Goal: Information Seeking & Learning: Learn about a topic

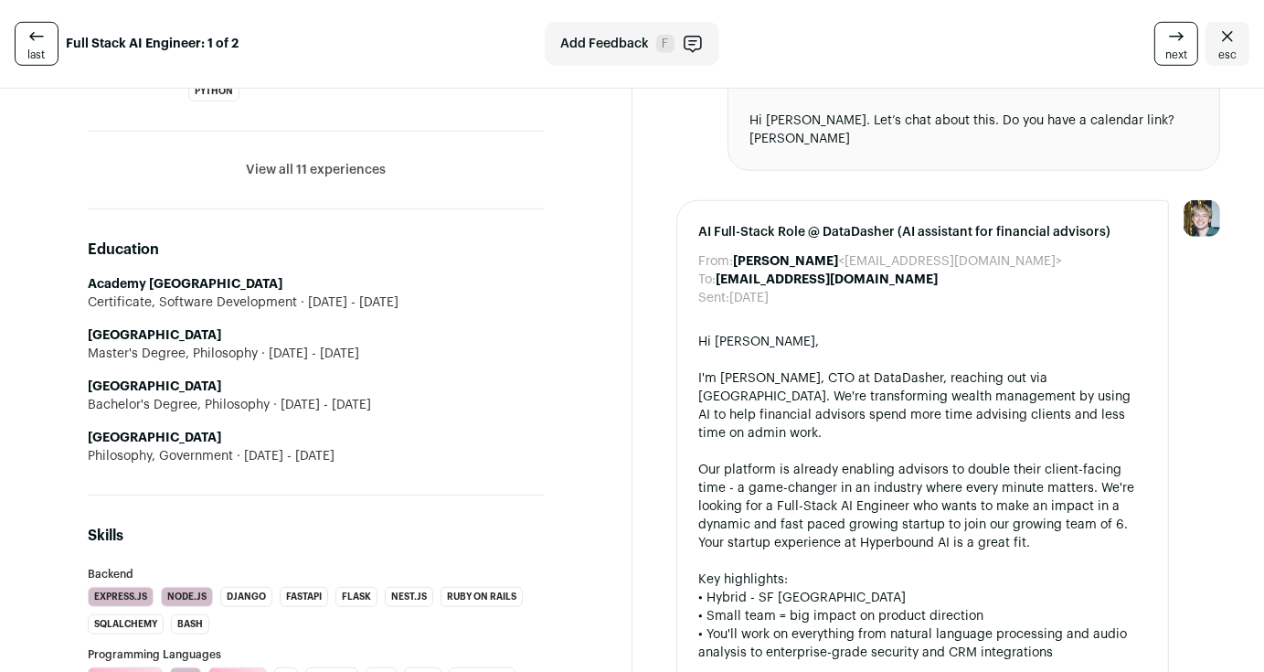
scroll to position [1070, 0]
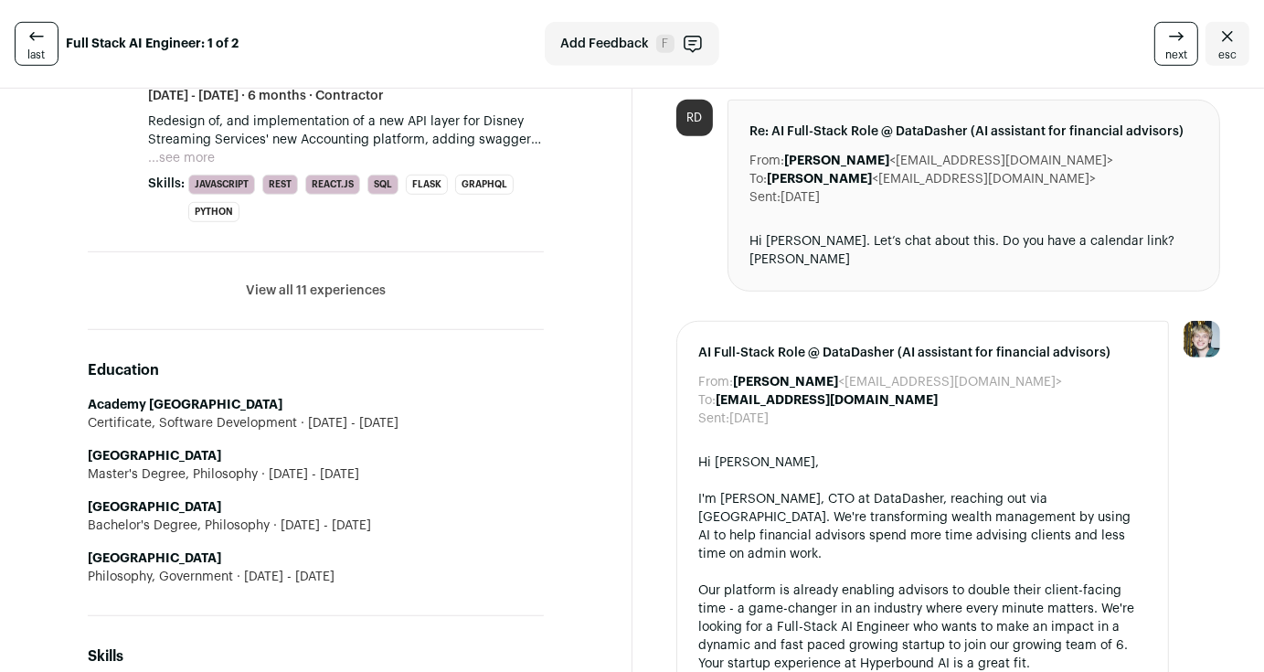
click at [329, 261] on li "View all 11 experiences View less" at bounding box center [316, 291] width 456 height 78
click at [330, 282] on button "View all 11 experiences" at bounding box center [316, 291] width 140 height 18
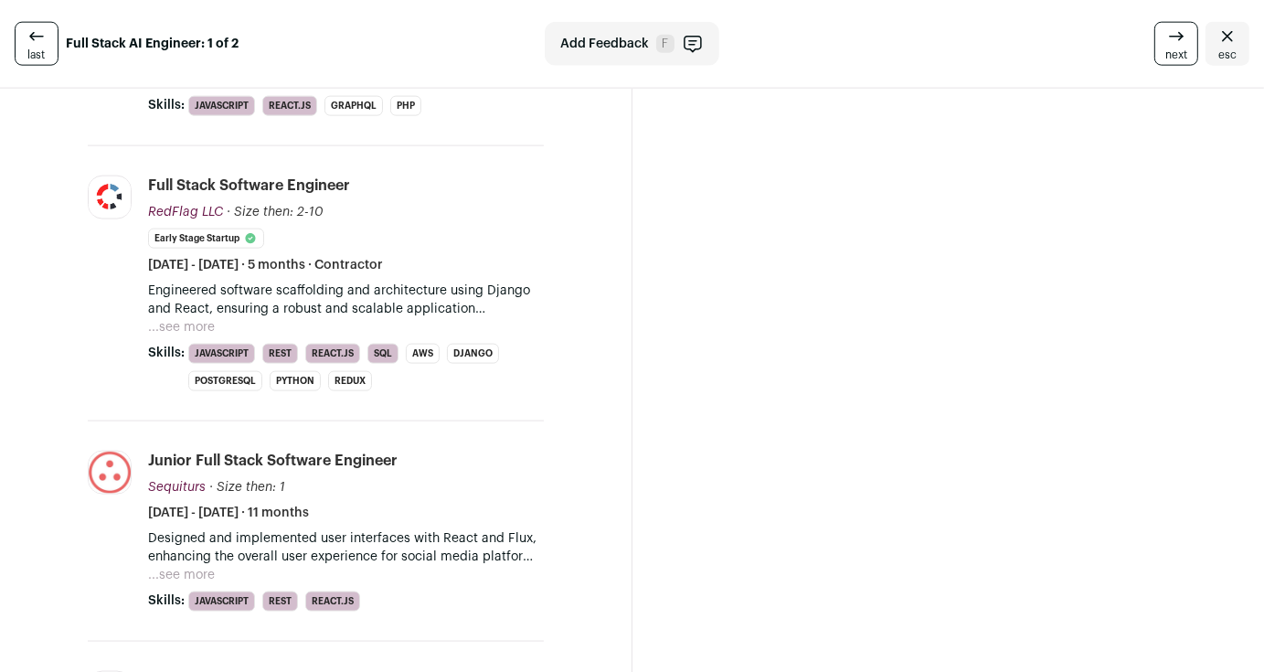
scroll to position [2194, 0]
click at [172, 567] on button "...see more" at bounding box center [181, 576] width 67 height 18
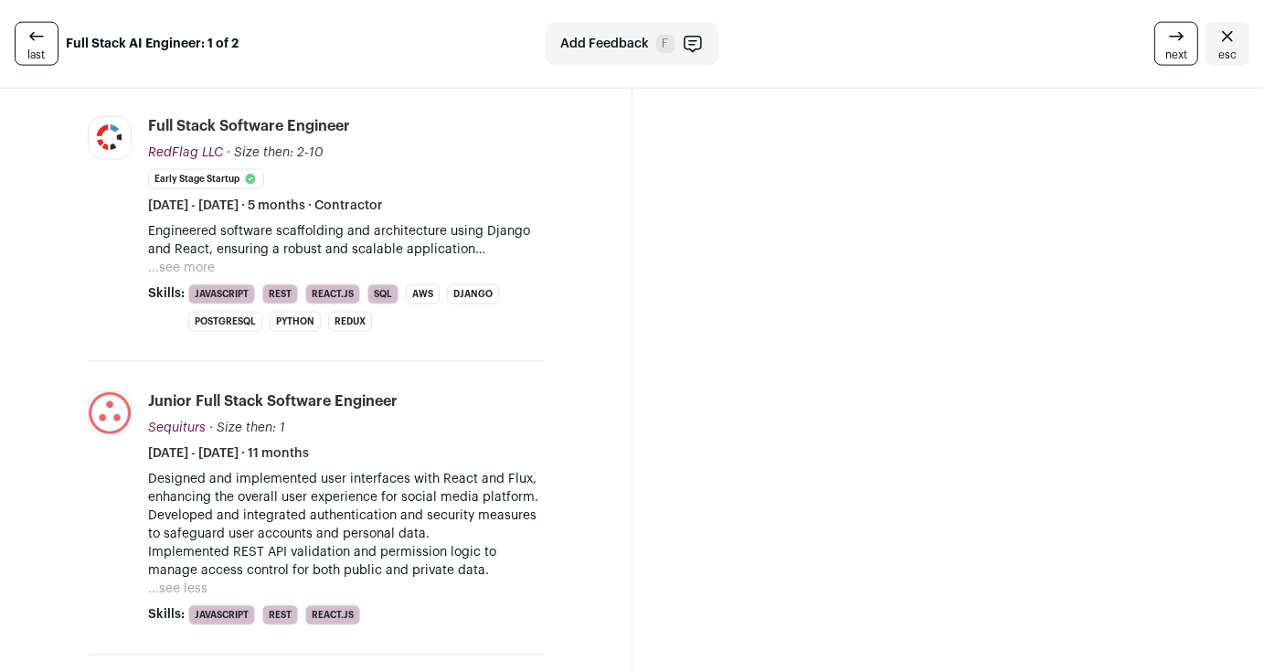
scroll to position [2255, 0]
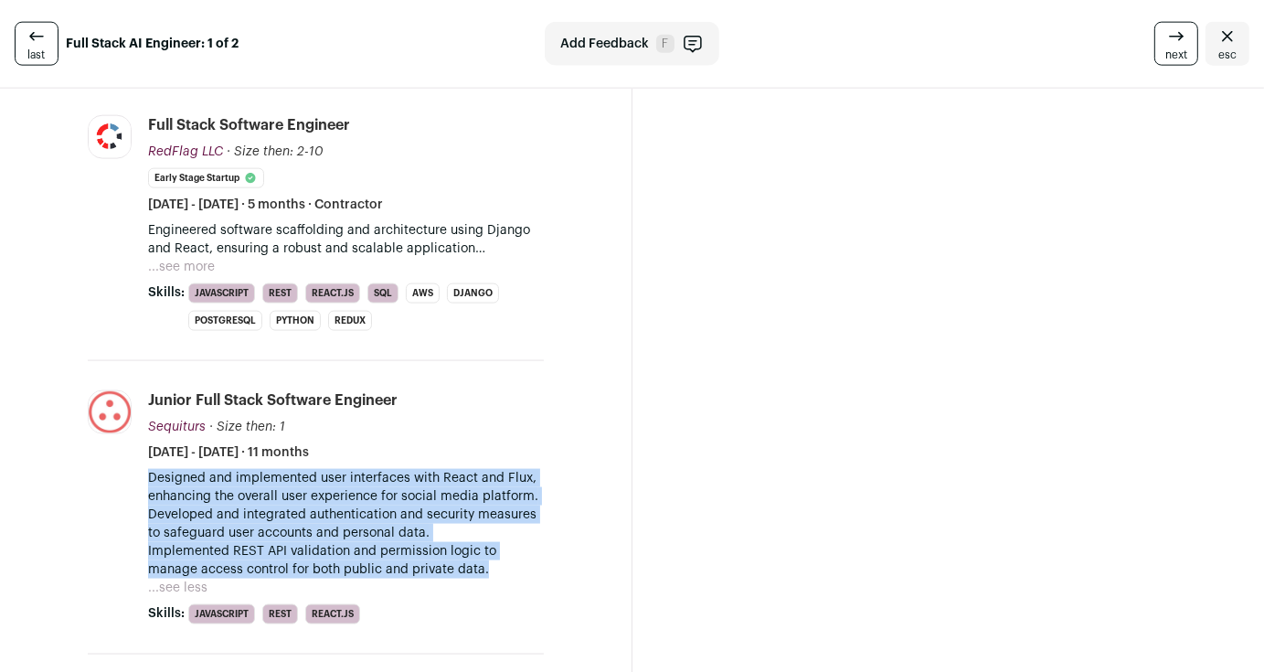
drag, startPoint x: 479, startPoint y: 522, endPoint x: 130, endPoint y: 420, distance: 363.6
click at [130, 420] on li "Sequiturs [DOMAIN_NAME] Add to company list Public / Private Private Valuation …" at bounding box center [316, 507] width 456 height 293
drag, startPoint x: 130, startPoint y: 420, endPoint x: 446, endPoint y: 526, distance: 333.3
click at [446, 526] on li "Sequiturs [DOMAIN_NAME] Add to company list Public / Private Private Valuation …" at bounding box center [316, 507] width 456 height 293
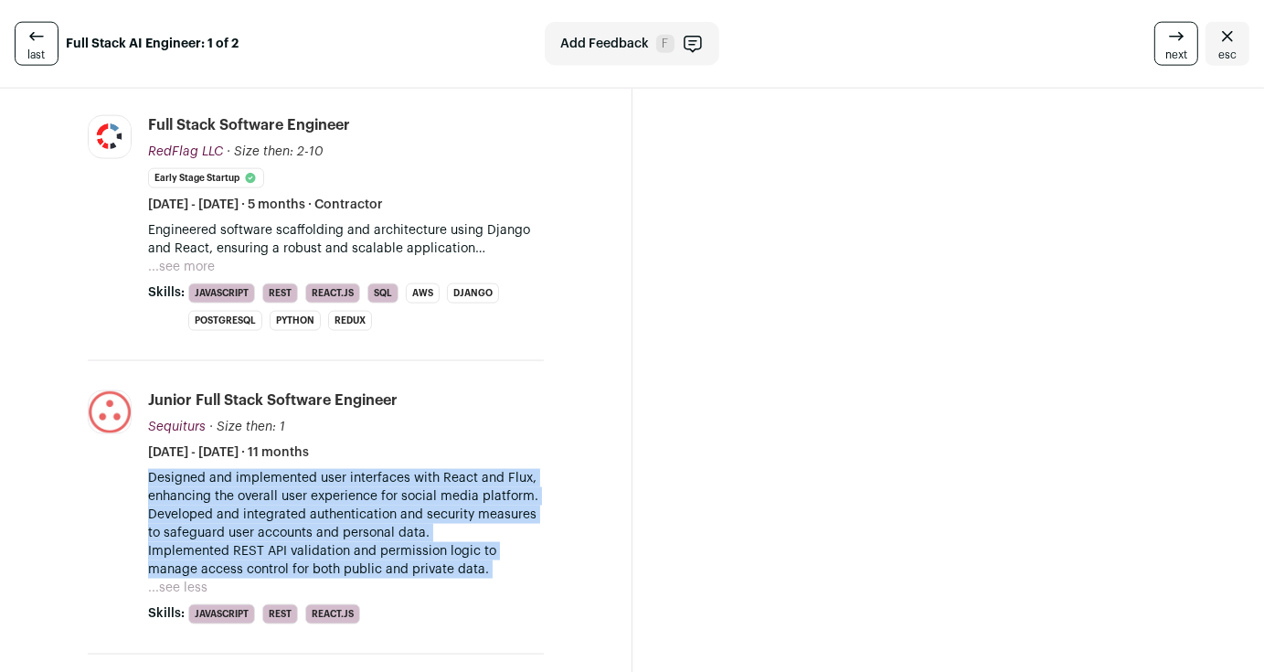
click at [446, 526] on p "Designed and implemented user interfaces with React and Flux, enhancing the ove…" at bounding box center [346, 524] width 396 height 110
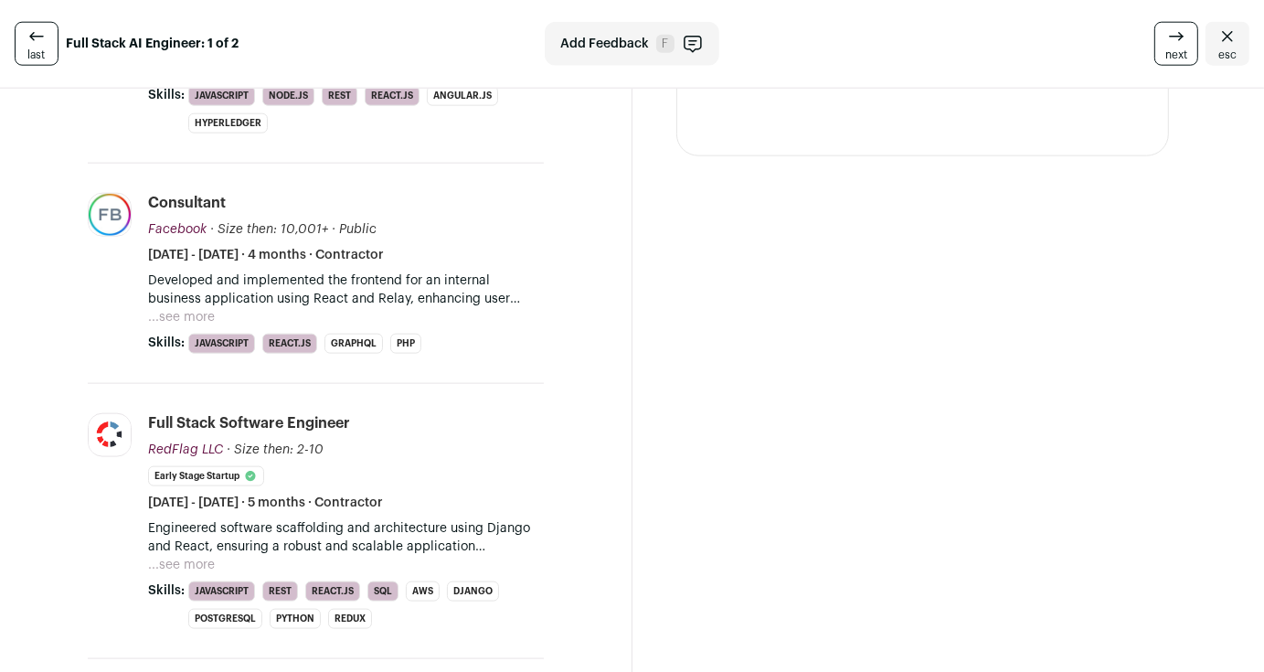
scroll to position [1956, 0]
click at [167, 557] on button "...see more" at bounding box center [181, 566] width 67 height 18
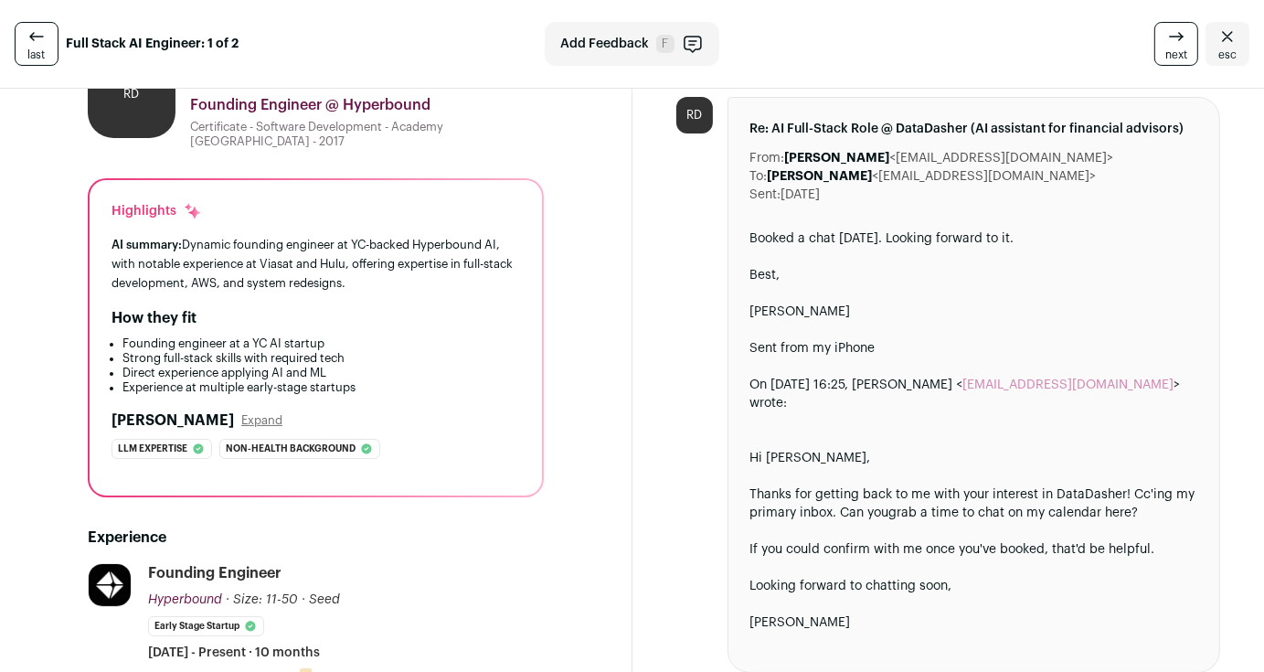
scroll to position [0, 0]
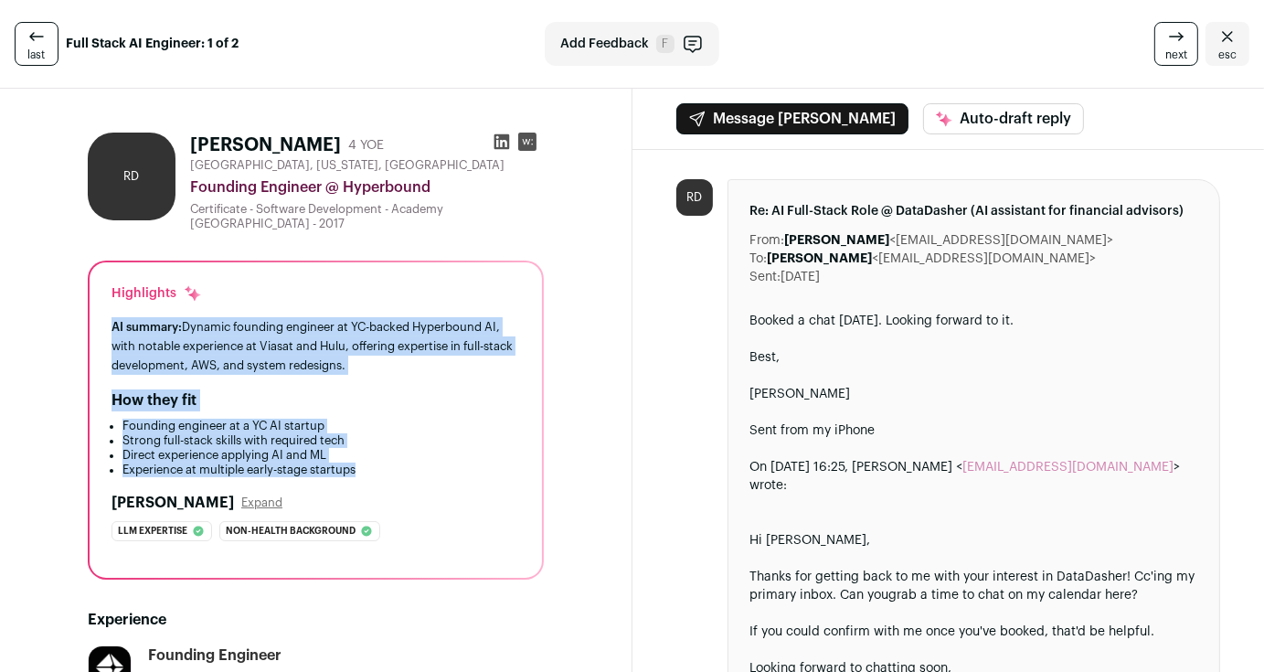
drag, startPoint x: 93, startPoint y: 321, endPoint x: 429, endPoint y: 458, distance: 362.4
click at [429, 458] on div "Highlights AI summary: Dynamic founding engineer at YC-backed Hyperbound AI, wi…" at bounding box center [316, 419] width 452 height 315
click at [429, 462] on li "Experience at multiple early-stage startups" at bounding box center [321, 469] width 398 height 15
drag, startPoint x: 429, startPoint y: 458, endPoint x: 102, endPoint y: 300, distance: 362.6
click at [102, 300] on div "Highlights AI summary: Dynamic founding engineer at YC-backed Hyperbound AI, wi…" at bounding box center [316, 419] width 452 height 315
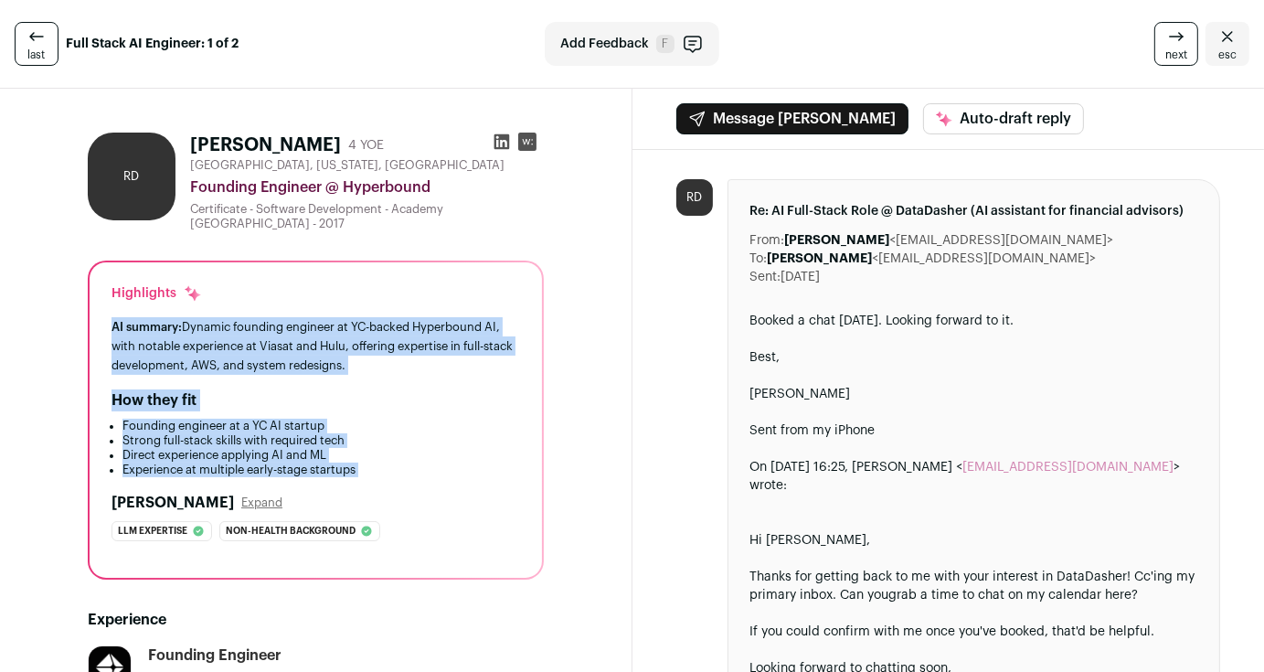
click at [102, 300] on div "Highlights AI summary: Dynamic founding engineer at YC-backed Hyperbound AI, wi…" at bounding box center [316, 419] width 452 height 315
drag, startPoint x: 102, startPoint y: 300, endPoint x: 403, endPoint y: 456, distance: 338.9
click at [403, 456] on div "Highlights AI summary: Dynamic founding engineer at YC-backed Hyperbound AI, wi…" at bounding box center [316, 419] width 452 height 315
click at [403, 462] on li "Experience at multiple early-stage startups" at bounding box center [321, 469] width 398 height 15
